Goal: Complete application form

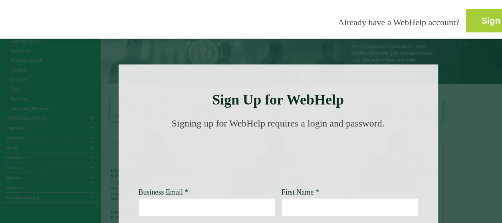
click at [482, 18] on strong "Sign In" at bounding box center [496, 21] width 29 height 10
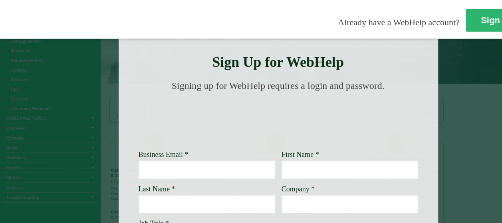
scroll to position [80, 0]
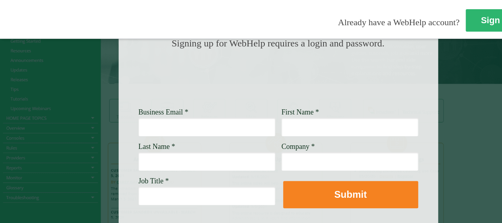
click at [184, 135] on input "Business Email *" at bounding box center [207, 126] width 137 height 18
type input "Carolyn.r.castillo@wellsfargo.com"
click at [358, 125] on input "First Name *" at bounding box center [350, 126] width 137 height 18
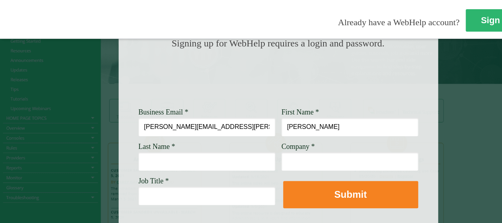
type input "Carolyn"
type input "Castillo"
type input "Wells Fargo"
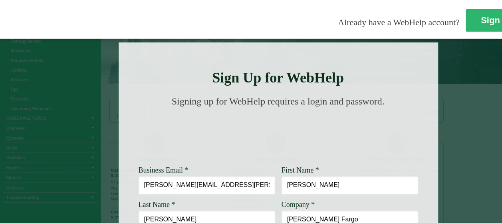
scroll to position [0, 0]
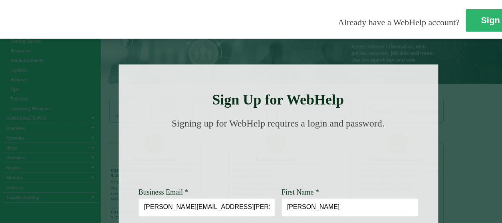
type input "CSAM"
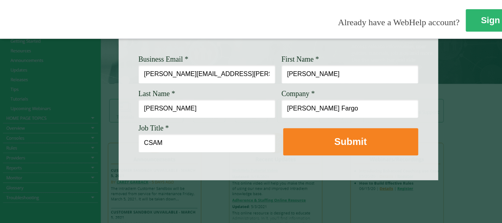
scroll to position [139, 0]
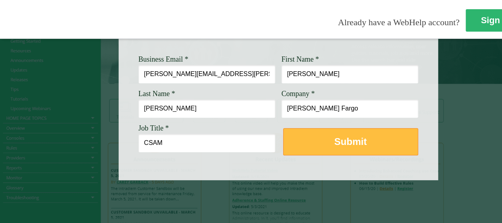
click at [354, 139] on strong "Submit" at bounding box center [350, 141] width 32 height 11
click at [360, 137] on strong "Submit" at bounding box center [350, 141] width 32 height 11
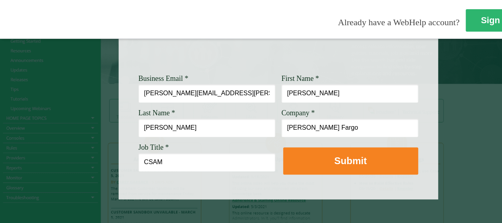
scroll to position [120, 0]
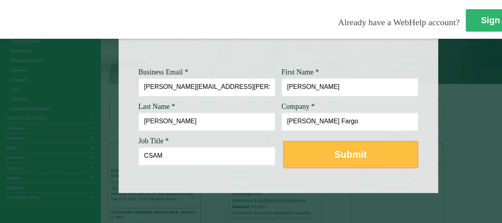
click at [380, 160] on button "Submit" at bounding box center [350, 154] width 135 height 27
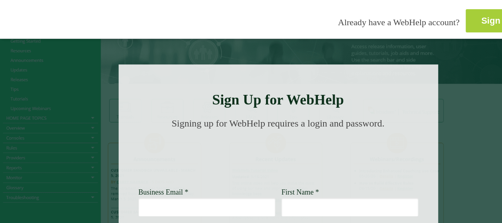
click at [466, 20] on link "Sign In" at bounding box center [496, 20] width 61 height 23
